Goal: Obtain resource: Download file/media

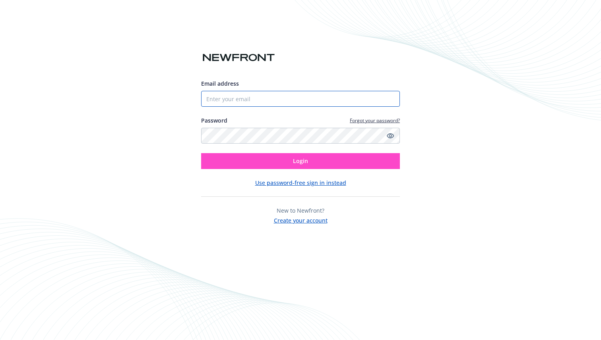
type input "[PERSON_NAME][EMAIL_ADDRESS][DOMAIN_NAME]"
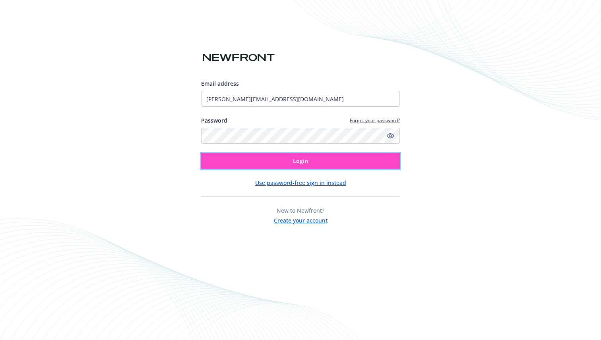
click at [309, 155] on button "Login" at bounding box center [300, 161] width 199 height 16
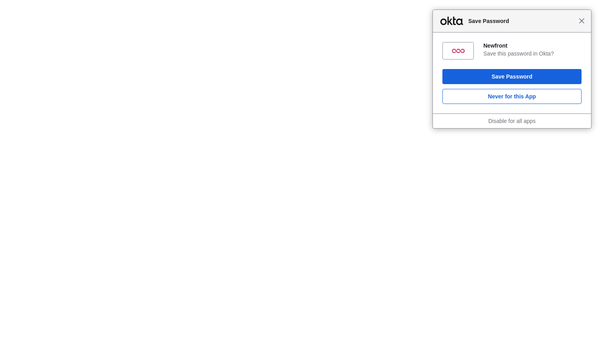
click at [580, 19] on span "Close" at bounding box center [581, 21] width 6 height 6
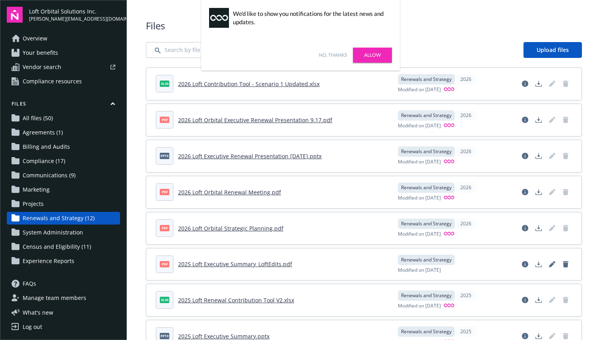
click at [411, 20] on span "Files" at bounding box center [364, 26] width 436 height 14
click at [373, 50] on link "Allow" at bounding box center [372, 55] width 39 height 15
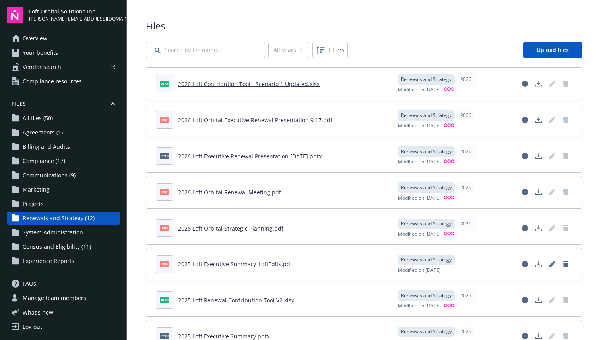
click at [248, 85] on link "2026 Loft Contribution Tool - Scenario 1 Updated.xlsx" at bounding box center [248, 84] width 141 height 8
